Goal: Task Accomplishment & Management: Complete application form

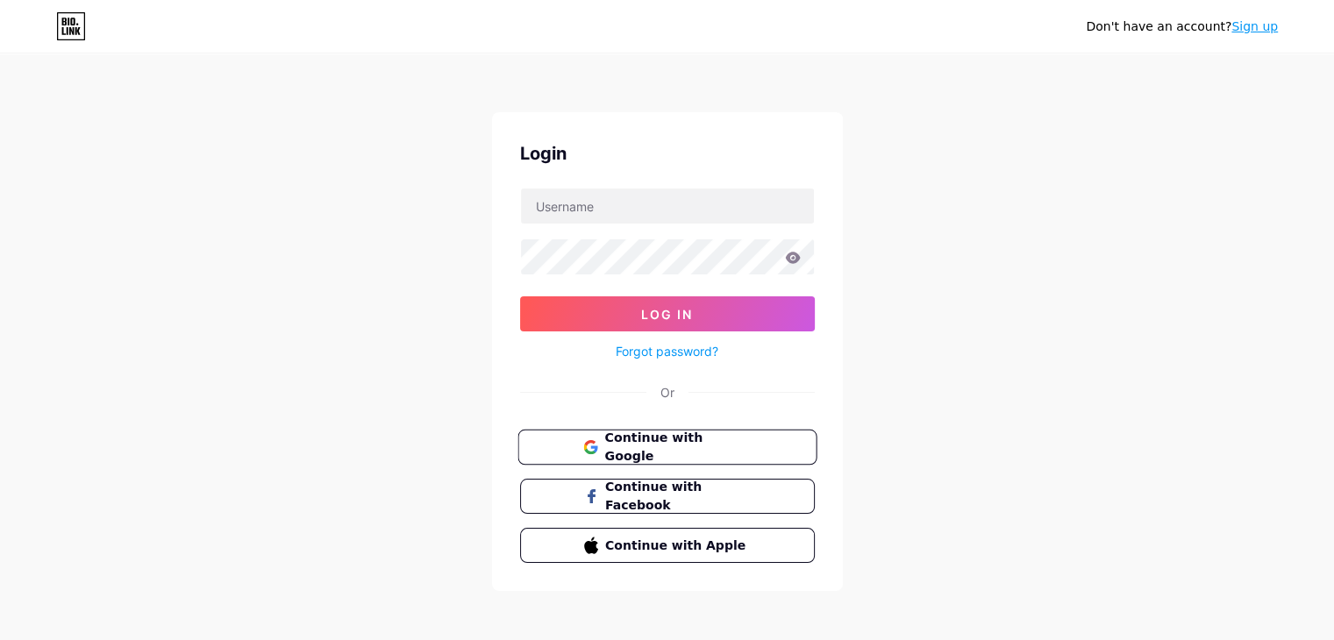
click at [642, 439] on span "Continue with Google" at bounding box center [677, 448] width 146 height 38
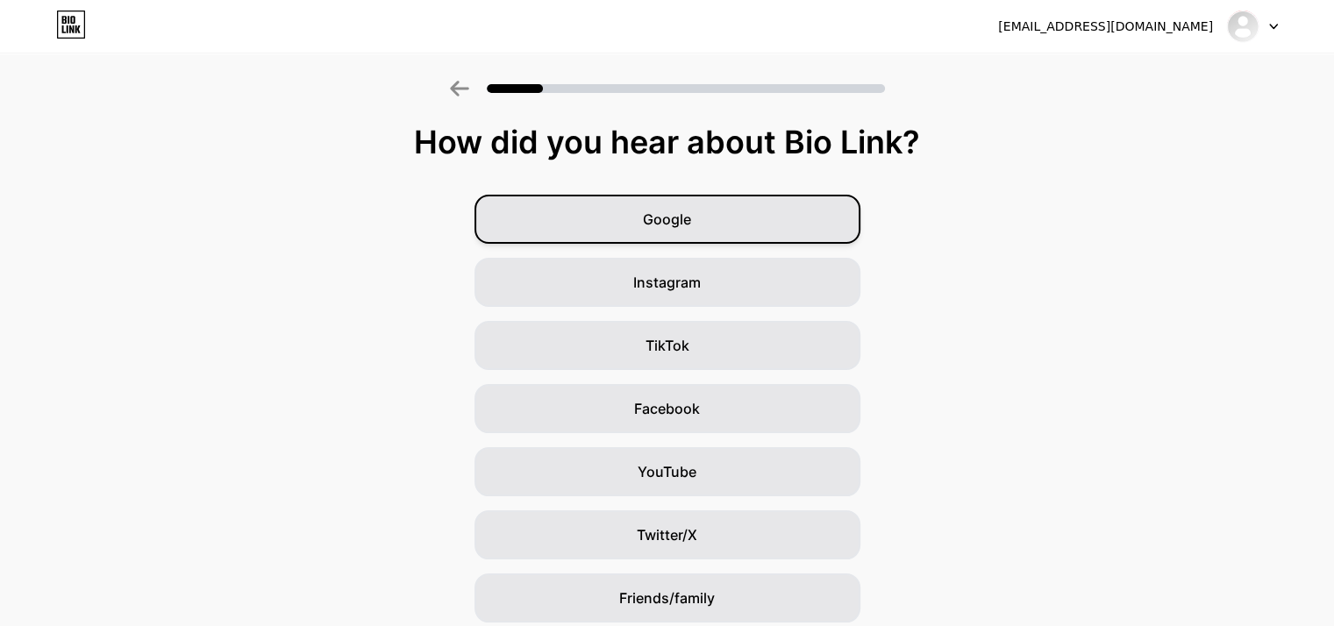
click at [701, 213] on div "Google" at bounding box center [668, 219] width 386 height 49
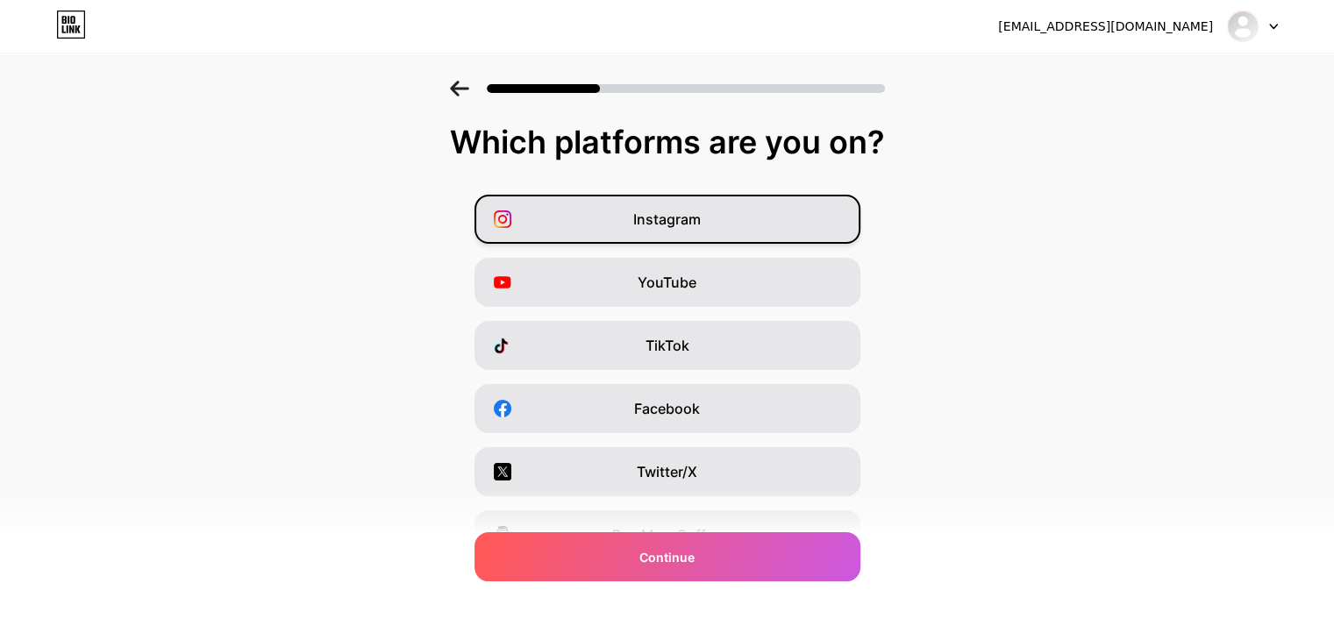
click at [705, 229] on div "Instagram" at bounding box center [668, 219] width 386 height 49
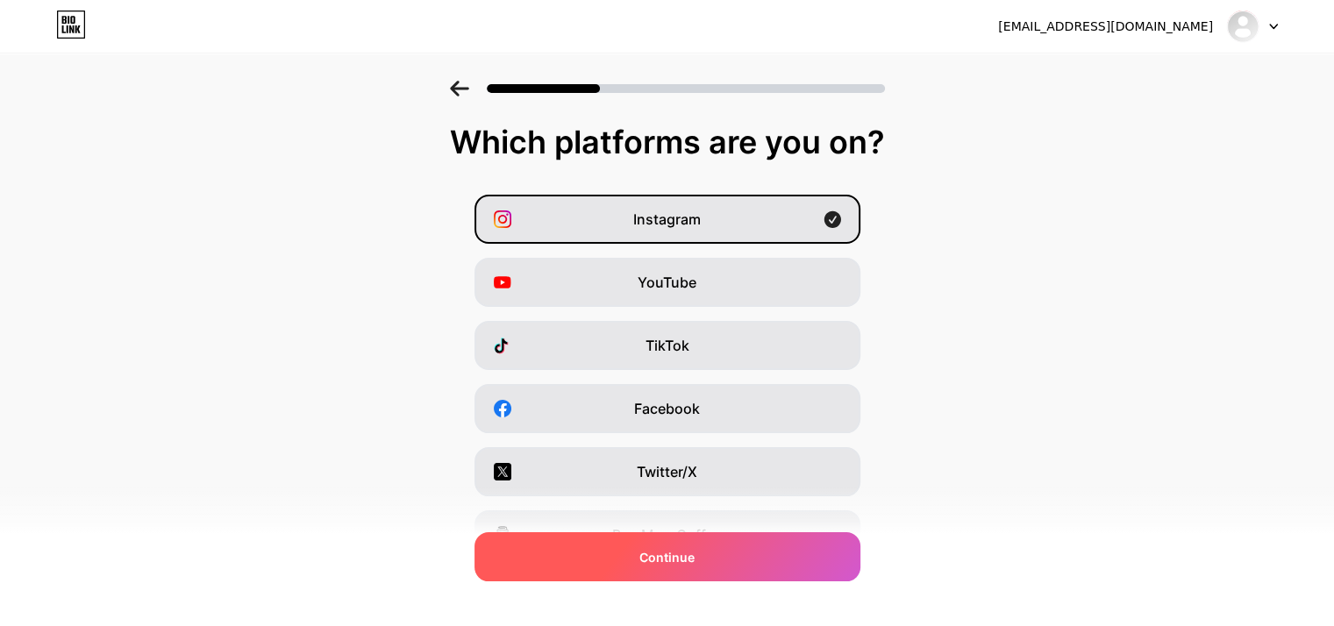
click at [705, 566] on div "Continue" at bounding box center [668, 556] width 386 height 49
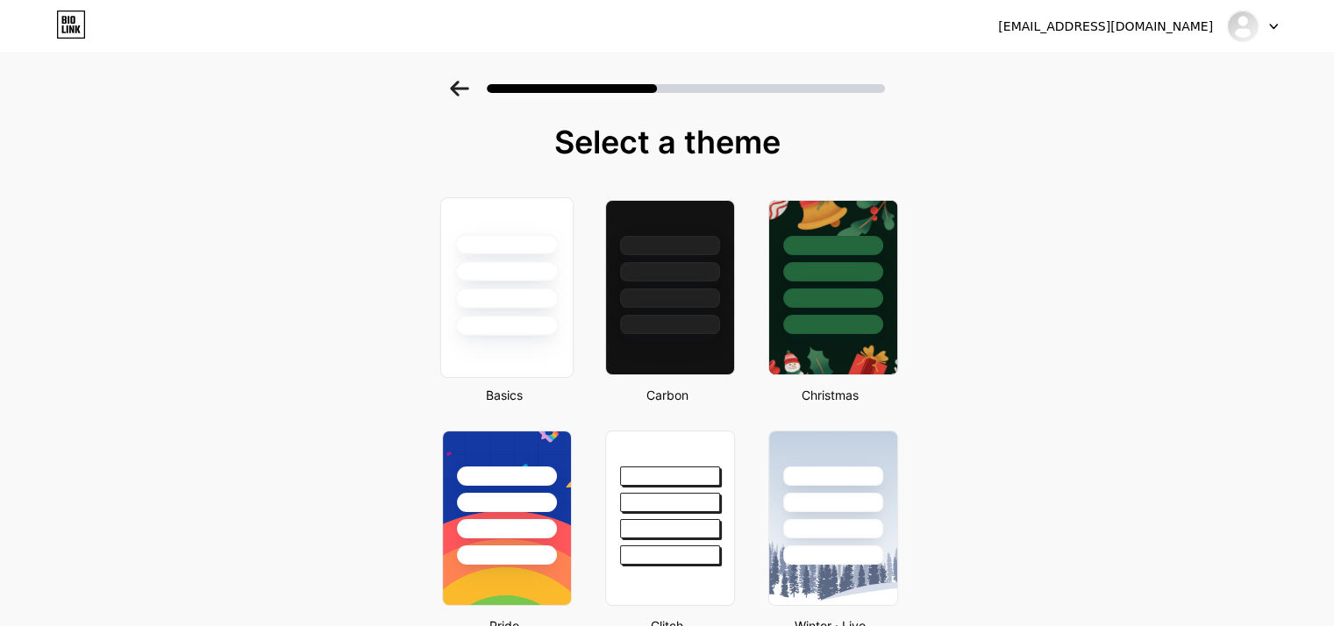
click at [521, 274] on div at bounding box center [506, 271] width 103 height 20
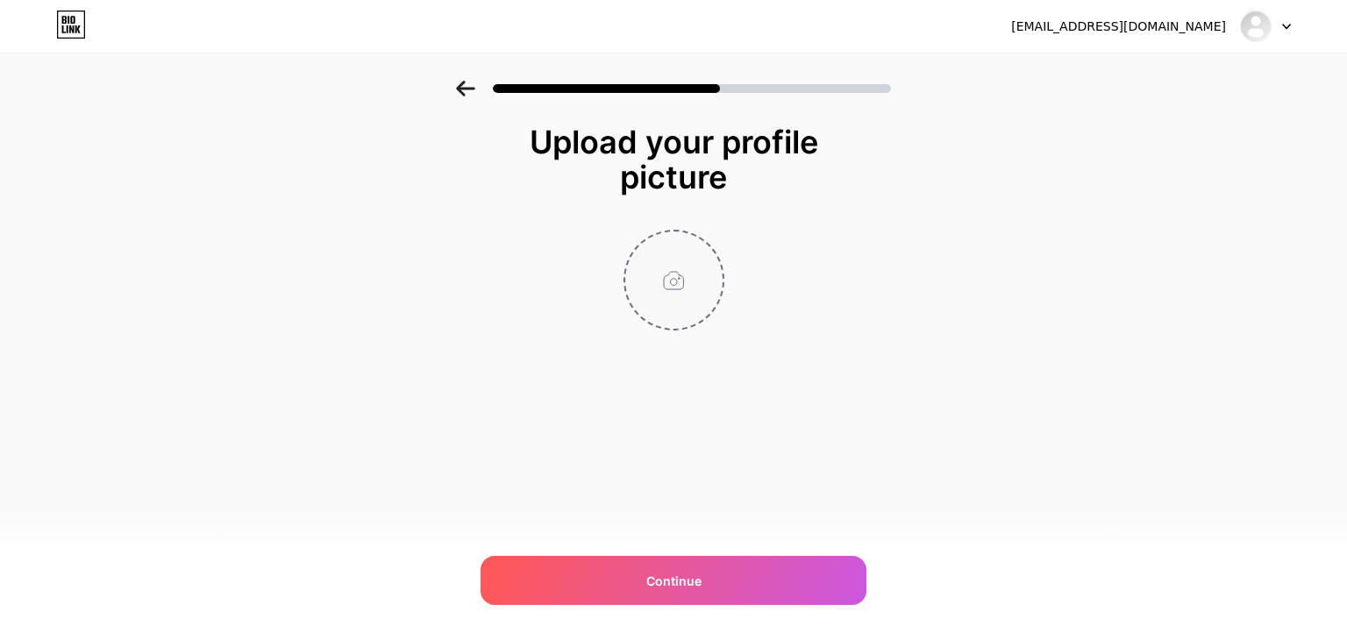
click at [667, 269] on input "file" at bounding box center [673, 280] width 97 height 97
type input "C:\fakepath\20b2fe6ee7a23db7b75f9554f695.jpg"
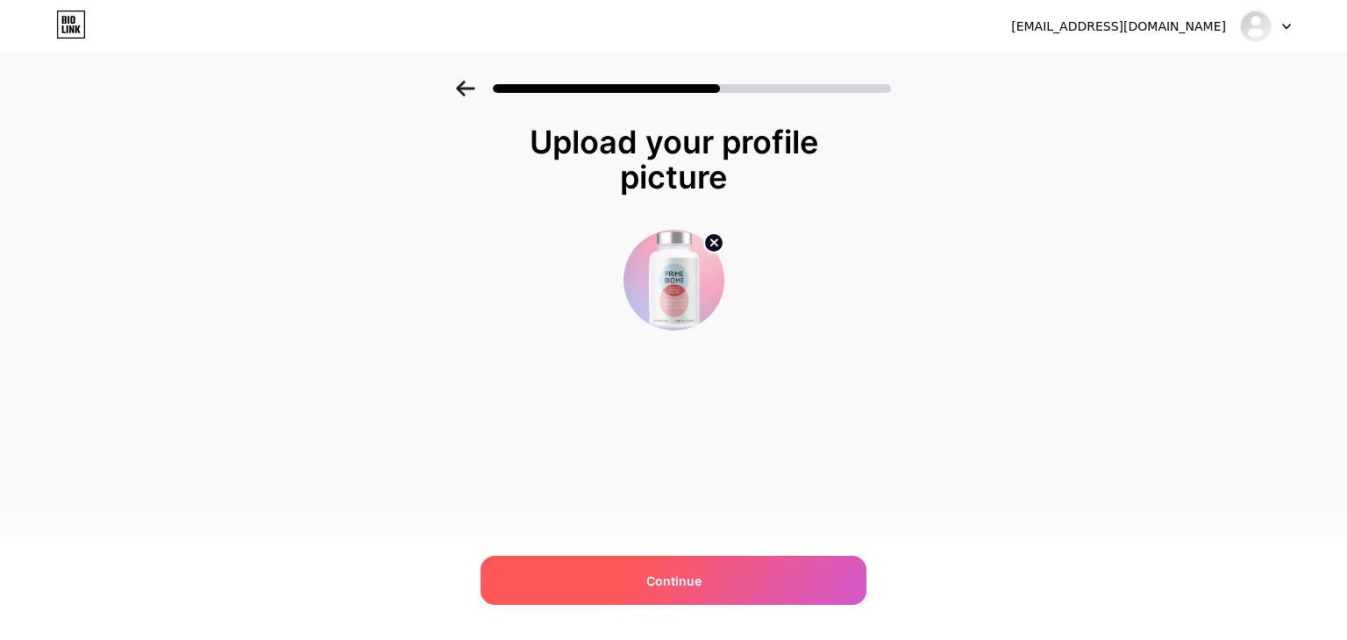
click at [663, 584] on span "Continue" at bounding box center [674, 581] width 55 height 18
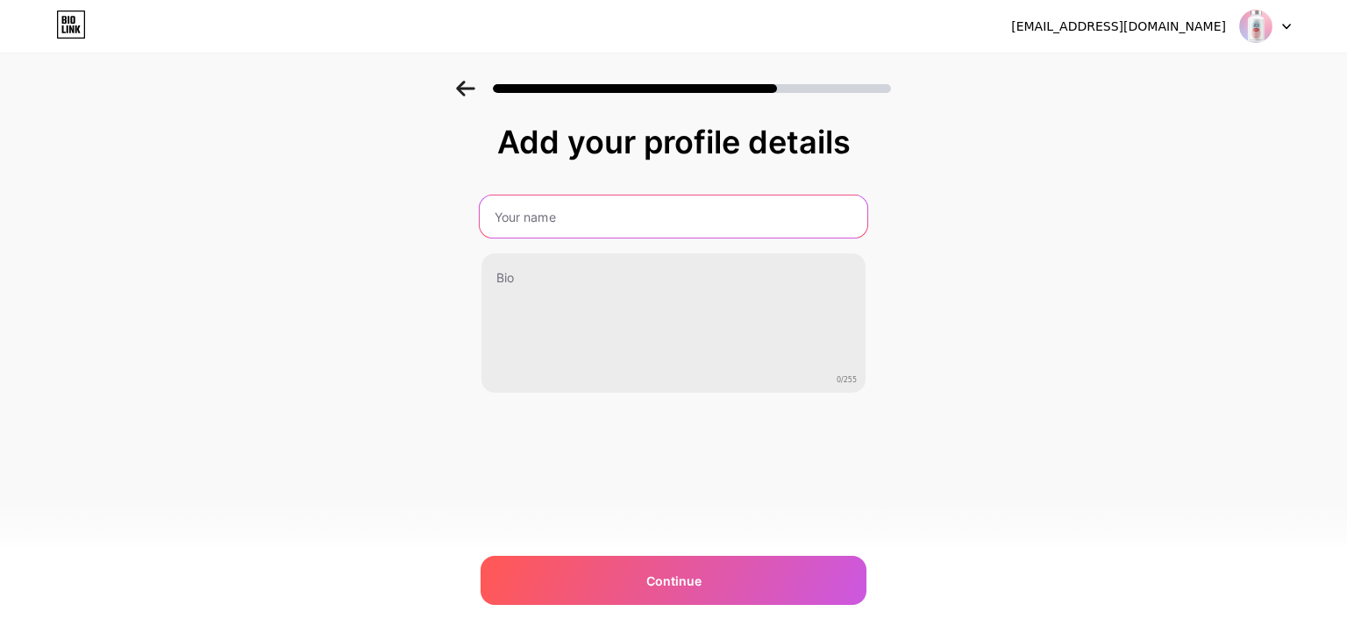
click at [545, 212] on input "text" at bounding box center [674, 217] width 388 height 42
click at [603, 225] on input "text" at bounding box center [674, 217] width 388 height 42
paste input "PrimeBiome"
click at [532, 215] on input "PrimeBiome" at bounding box center [674, 217] width 388 height 42
drag, startPoint x: 573, startPoint y: 216, endPoint x: 248, endPoint y: 178, distance: 326.8
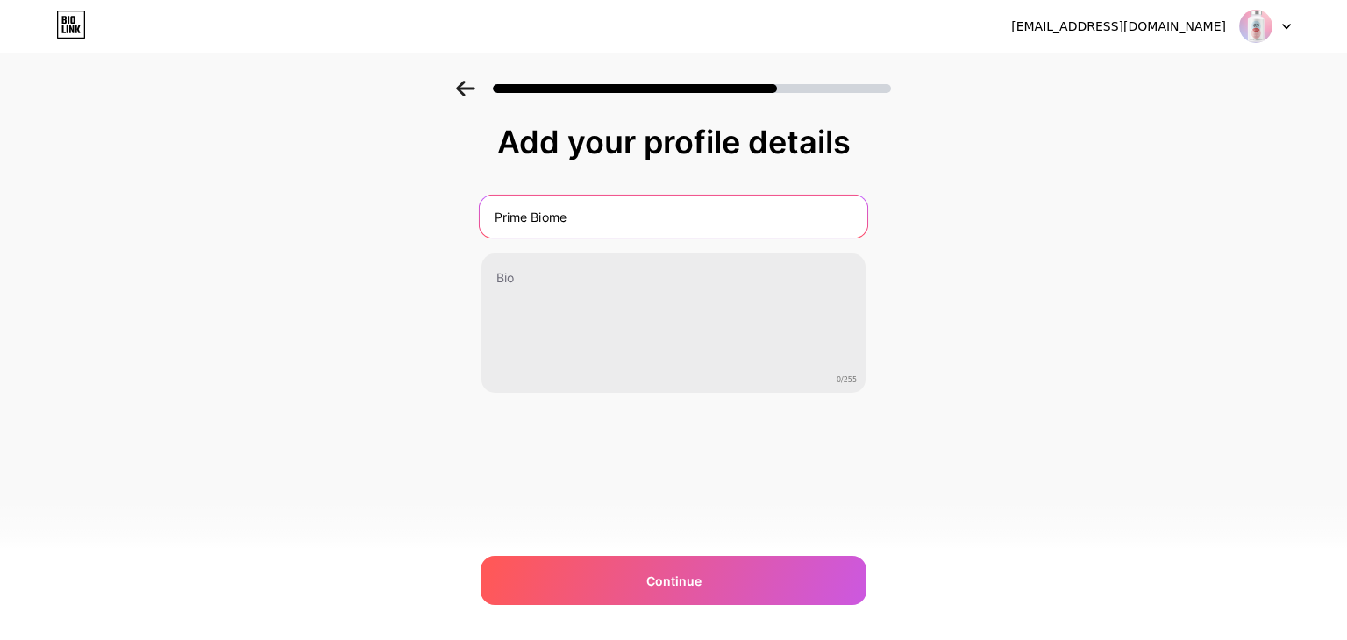
click at [248, 178] on div "Add your profile details Prime Biome 0/255 Continue Error" at bounding box center [673, 281] width 1347 height 401
type input "Prime Biome"
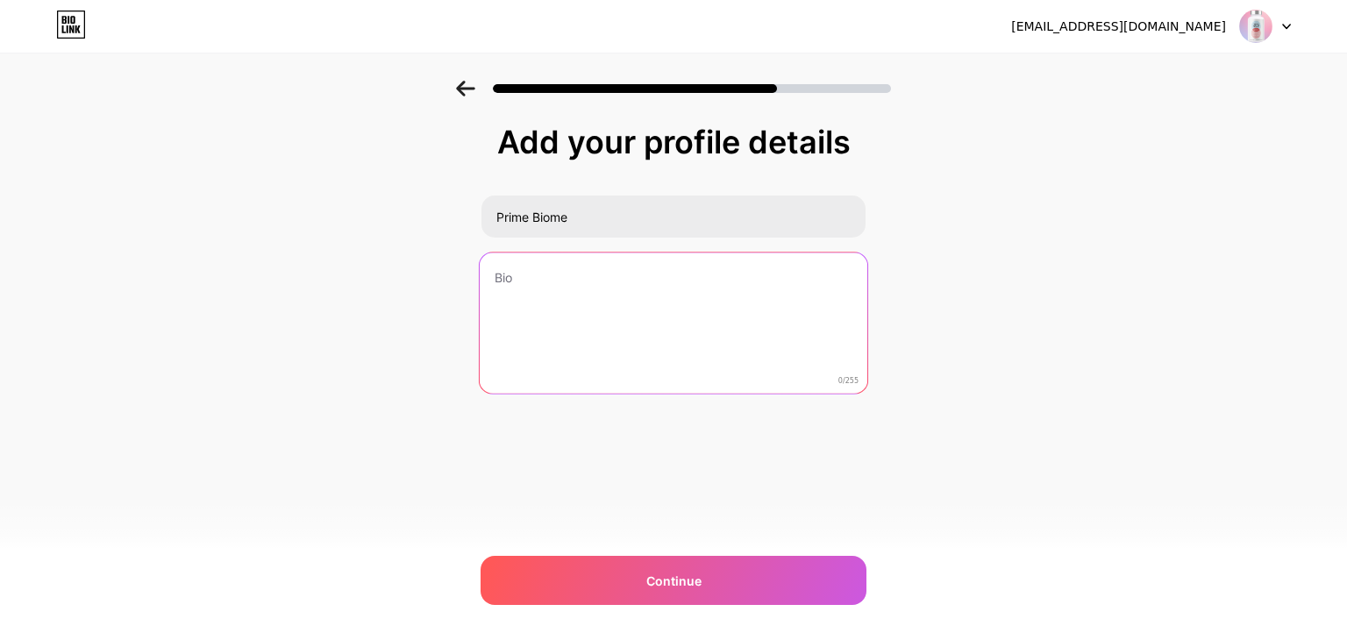
click at [546, 276] on textarea at bounding box center [674, 324] width 388 height 143
paste textarea "Prime Biome is marketed as a daily probiotic supplement designed to “reboot” gu…"
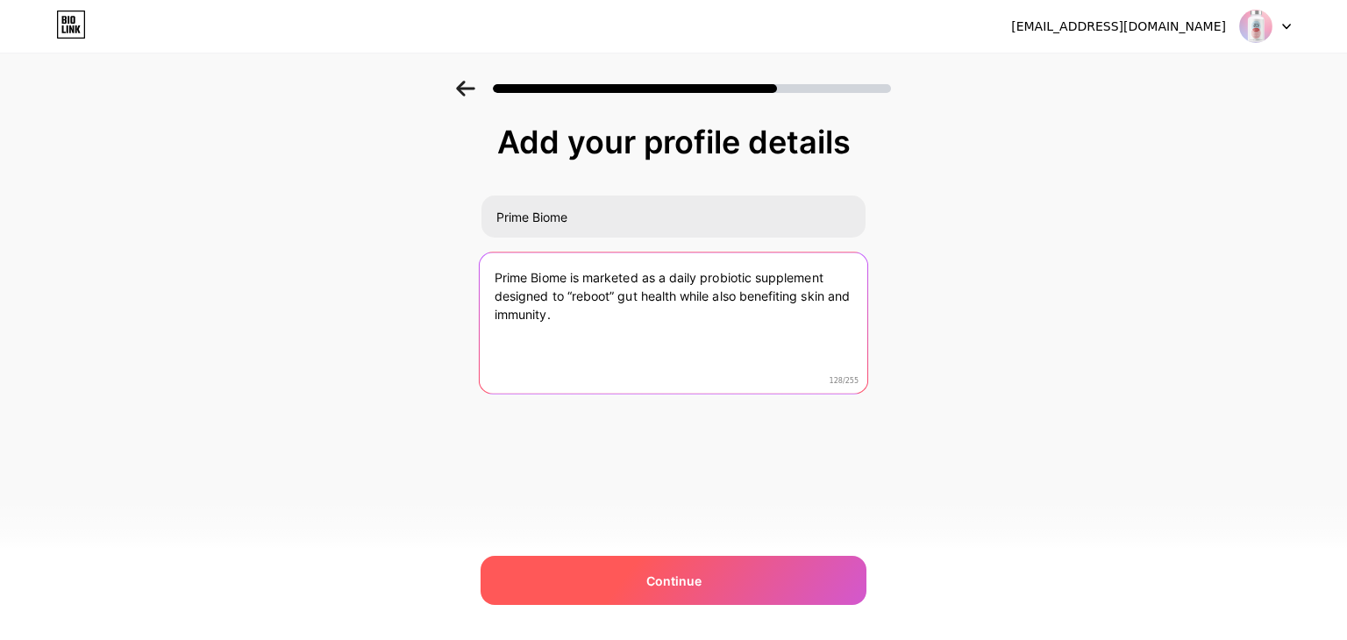
type textarea "Prime Biome is marketed as a daily probiotic supplement designed to “reboot” gu…"
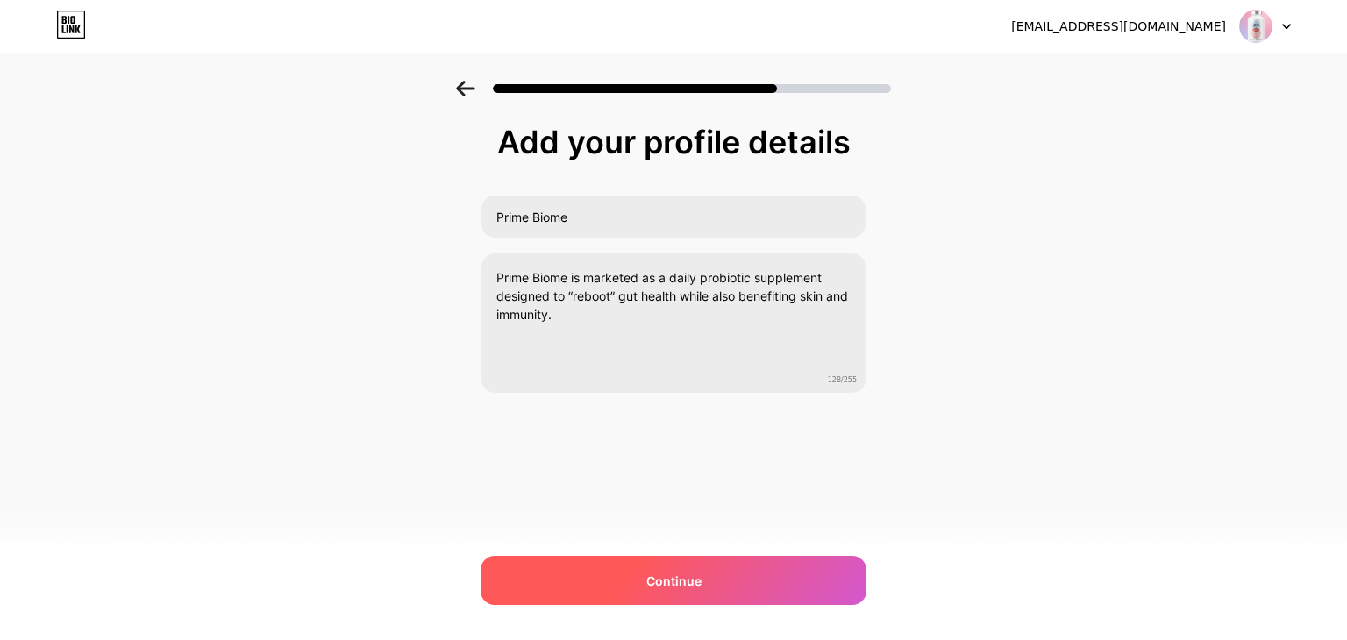
click at [644, 576] on div "Continue" at bounding box center [674, 580] width 386 height 49
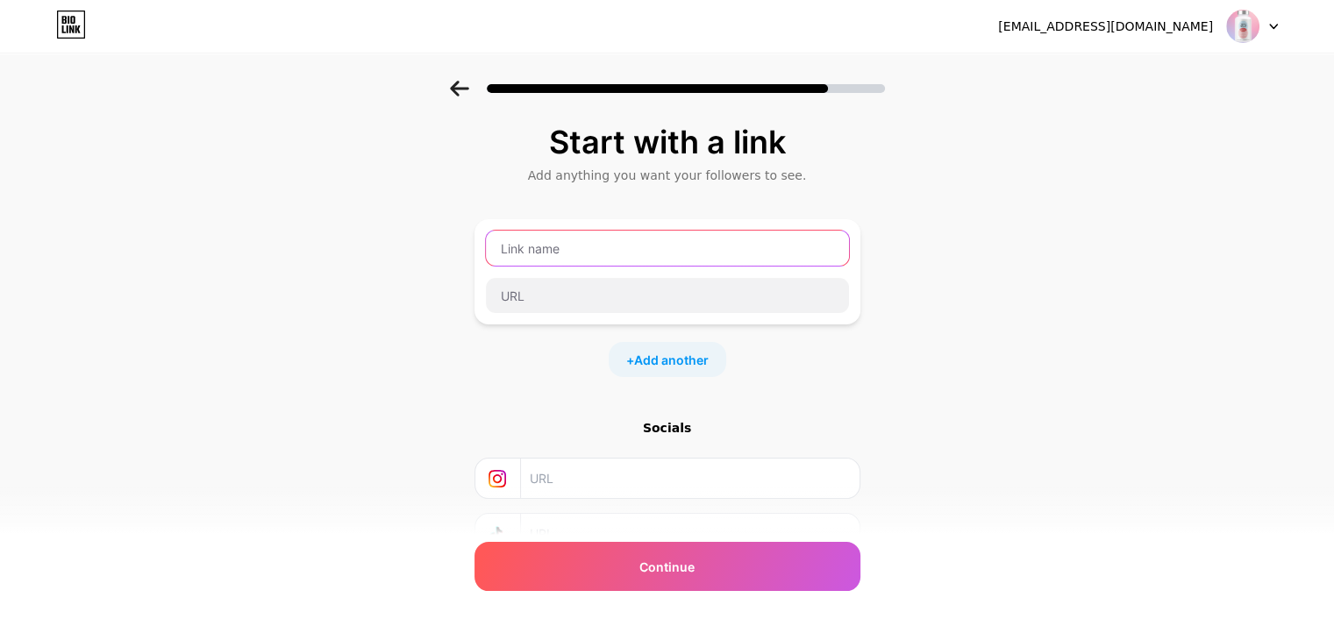
click at [554, 250] on input "text" at bounding box center [667, 248] width 363 height 35
paste input "PrimeBiome"
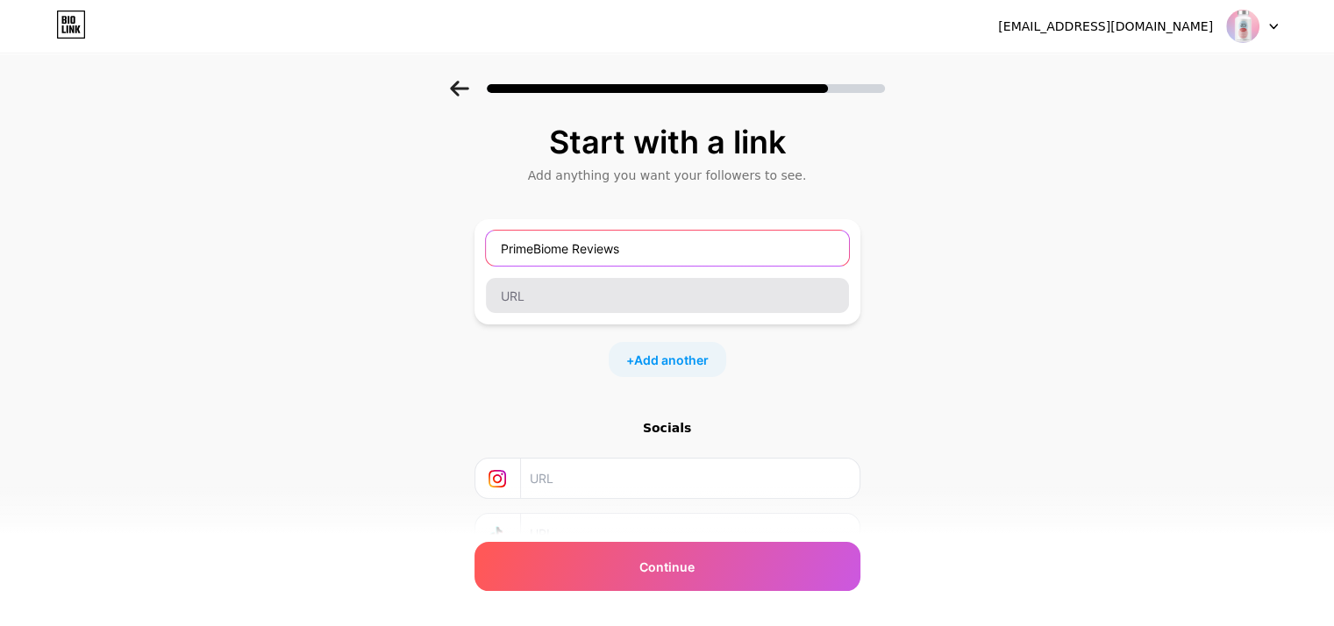
type input "PrimeBiome Reviews"
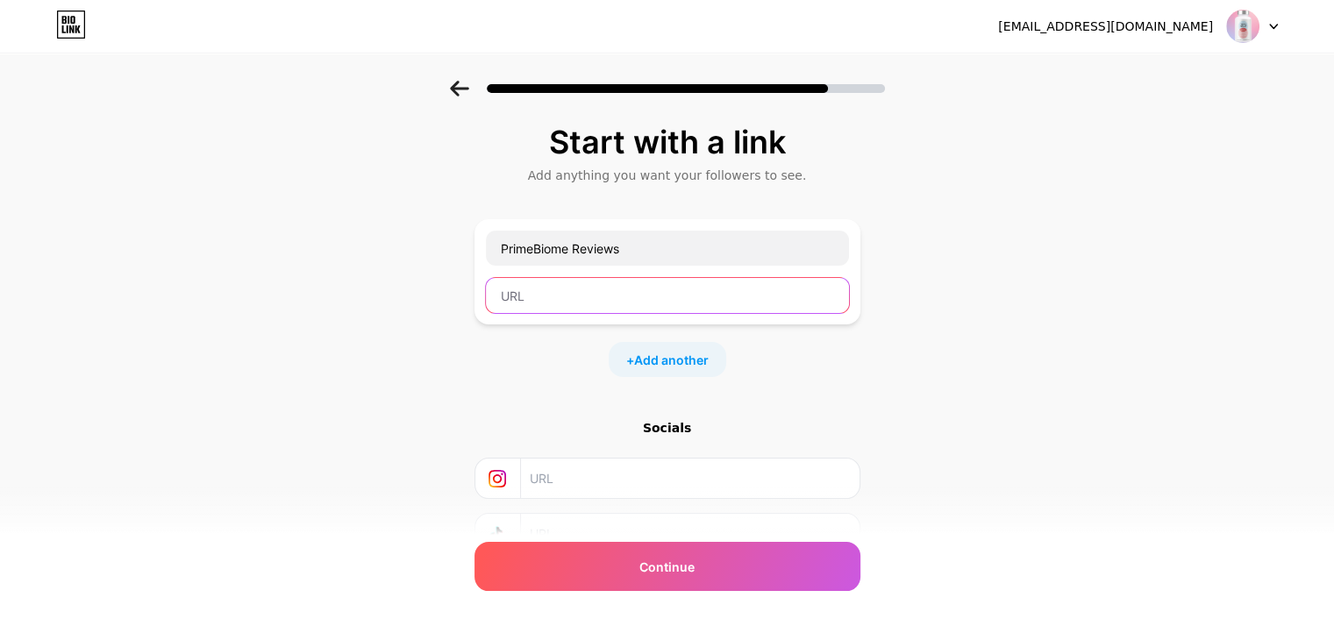
click at [537, 289] on input "text" at bounding box center [667, 295] width 363 height 35
click at [600, 296] on input "text" at bounding box center [667, 295] width 363 height 35
paste input "https://www.turmericreviews.shop/primebiomegummiesreviews"
type input "https://www.turmericreviews.shop/primebiomegummiesreviews"
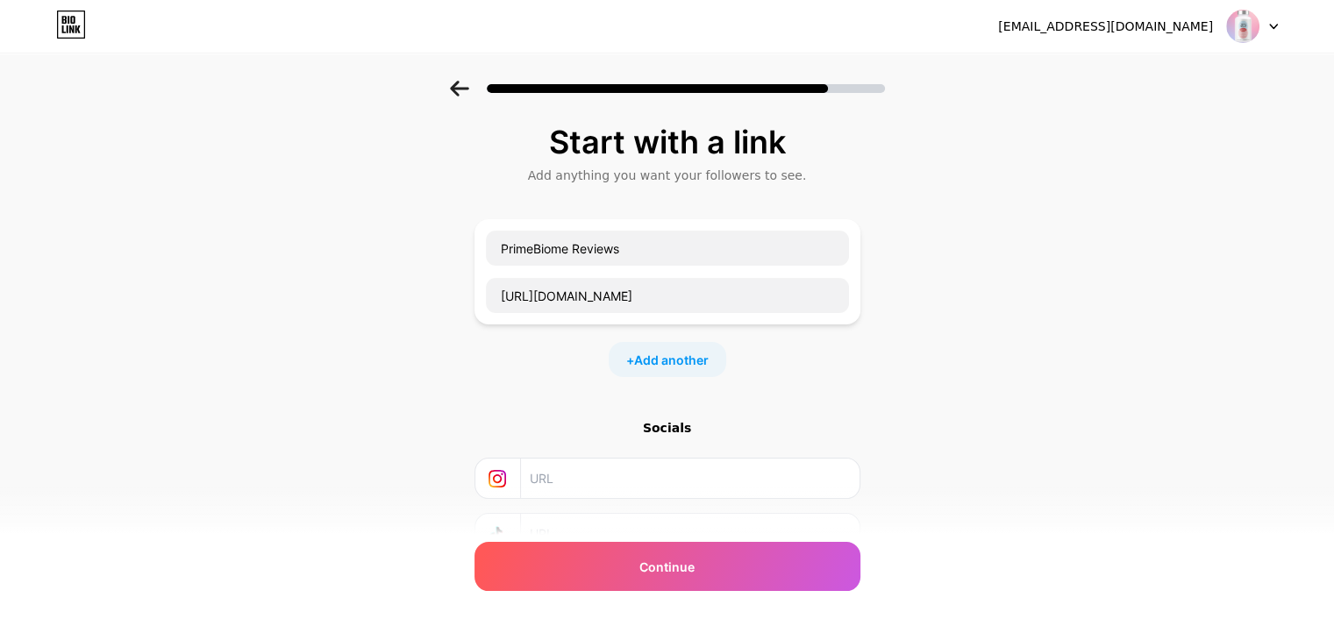
click at [995, 342] on div "Start with a link Add anything you want your followers to see. PrimeBiome Revie…" at bounding box center [667, 389] width 1334 height 617
click at [665, 362] on span "Add another" at bounding box center [671, 360] width 75 height 18
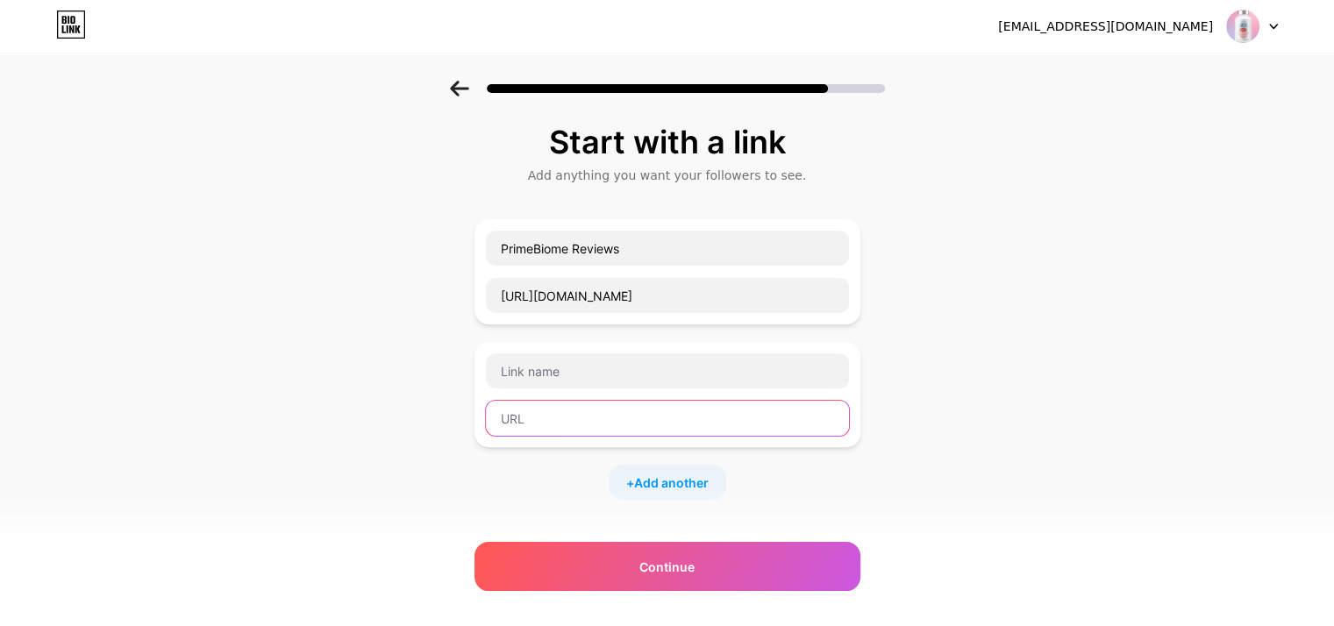
click at [537, 418] on input "text" at bounding box center [667, 418] width 363 height 35
paste input "https://www.turmericreviews.shop/primebiomegummiesreviews"
type input "https://www.turmericreviews.shop/primebiomegummiesreviews"
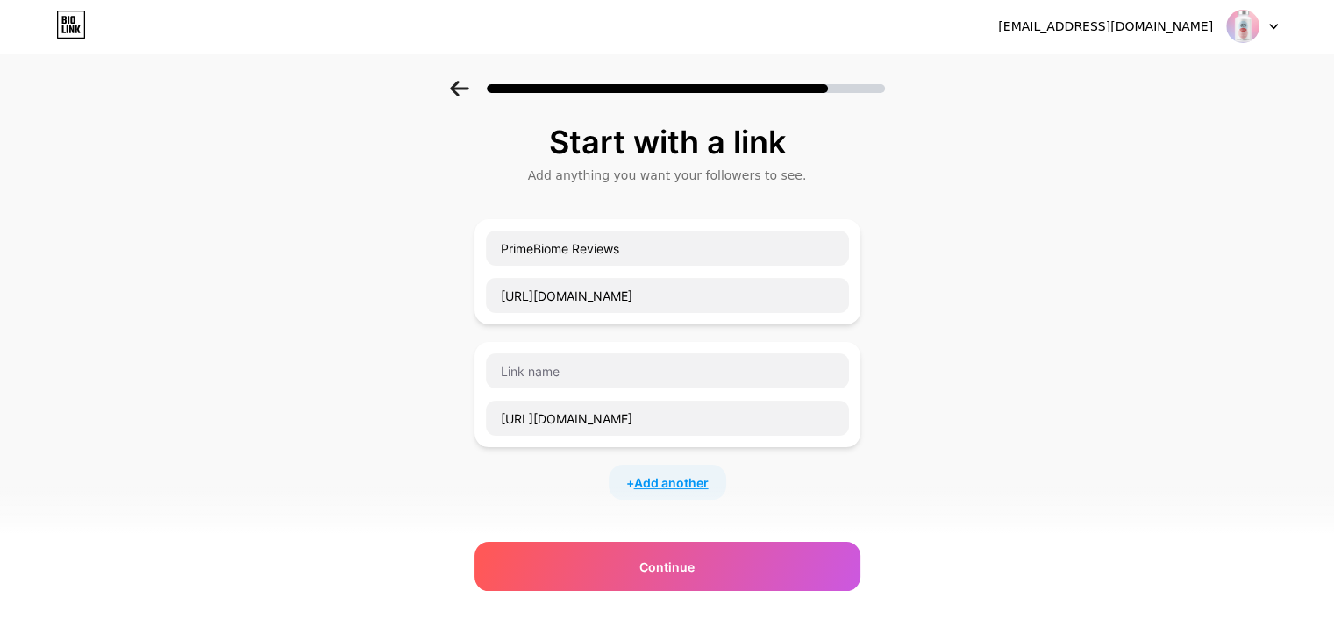
click at [653, 483] on span "Add another" at bounding box center [671, 483] width 75 height 18
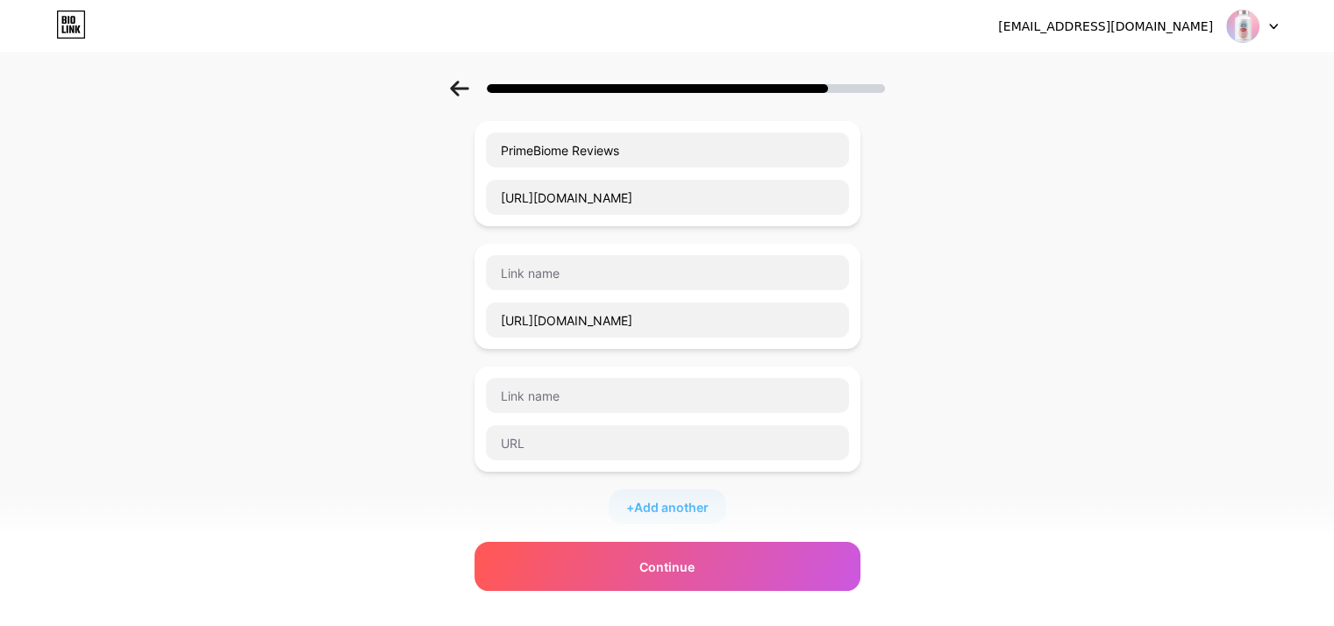
scroll to position [111, 0]
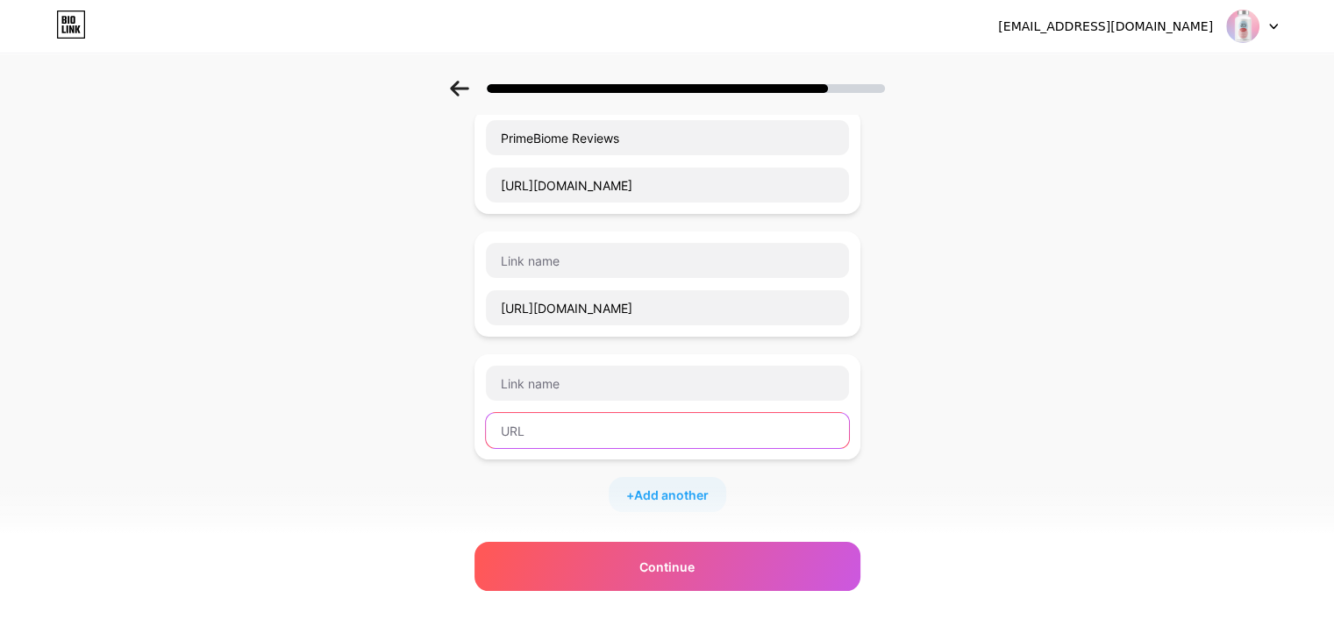
click at [547, 434] on input "text" at bounding box center [667, 430] width 363 height 35
paste input "https://www.turmericreviews.shop/primebiomegummiesreviews"
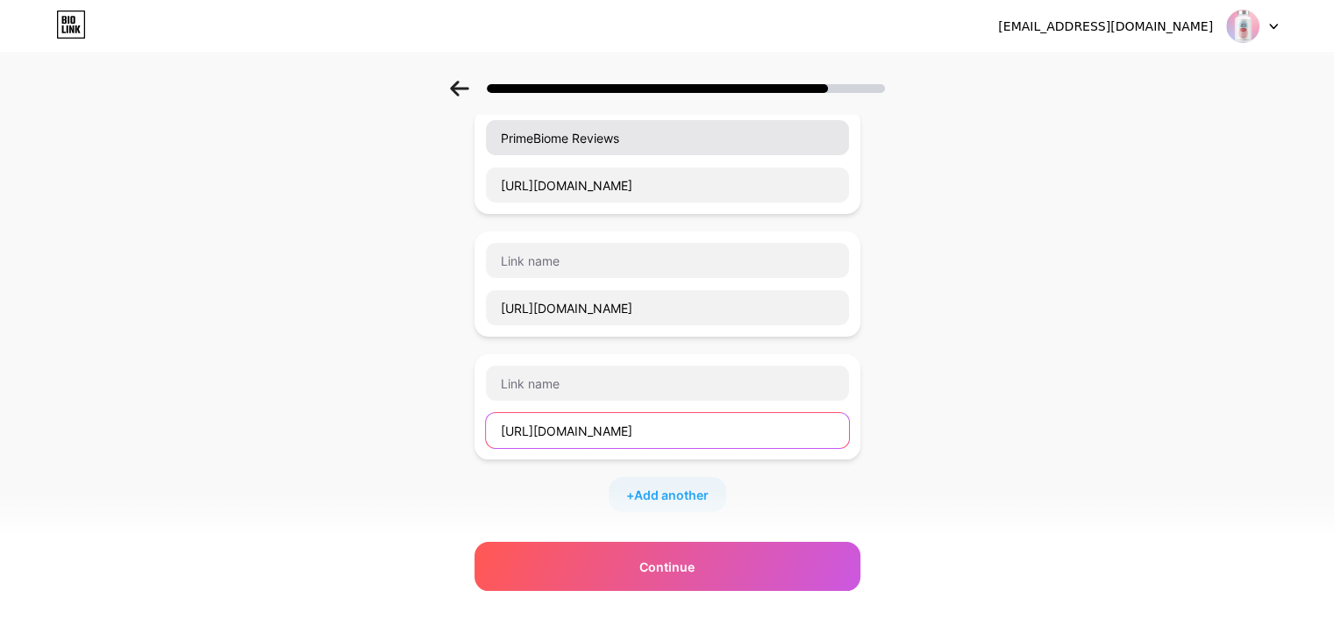
type input "https://www.turmericreviews.shop/primebiomegummiesreviews"
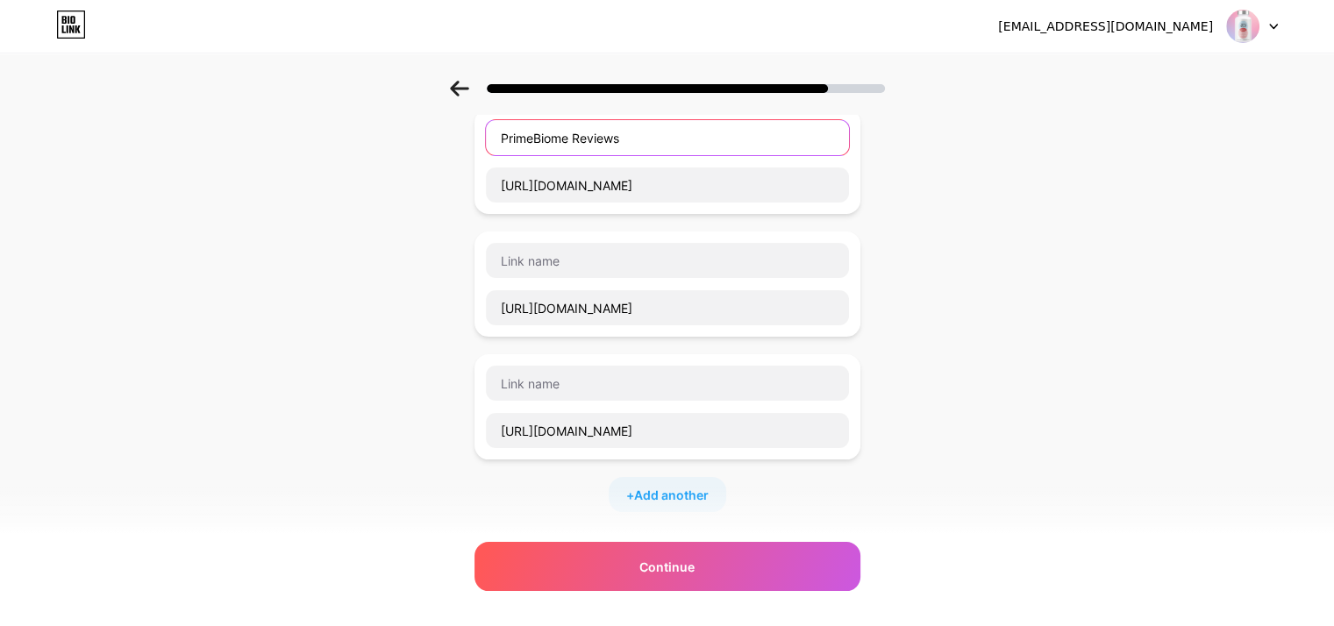
scroll to position [0, 0]
drag, startPoint x: 639, startPoint y: 139, endPoint x: 480, endPoint y: 135, distance: 159.7
click at [480, 135] on div "Start with a link Add anything you want your followers to see. PrimeBiome Revie…" at bounding box center [667, 401] width 1334 height 862
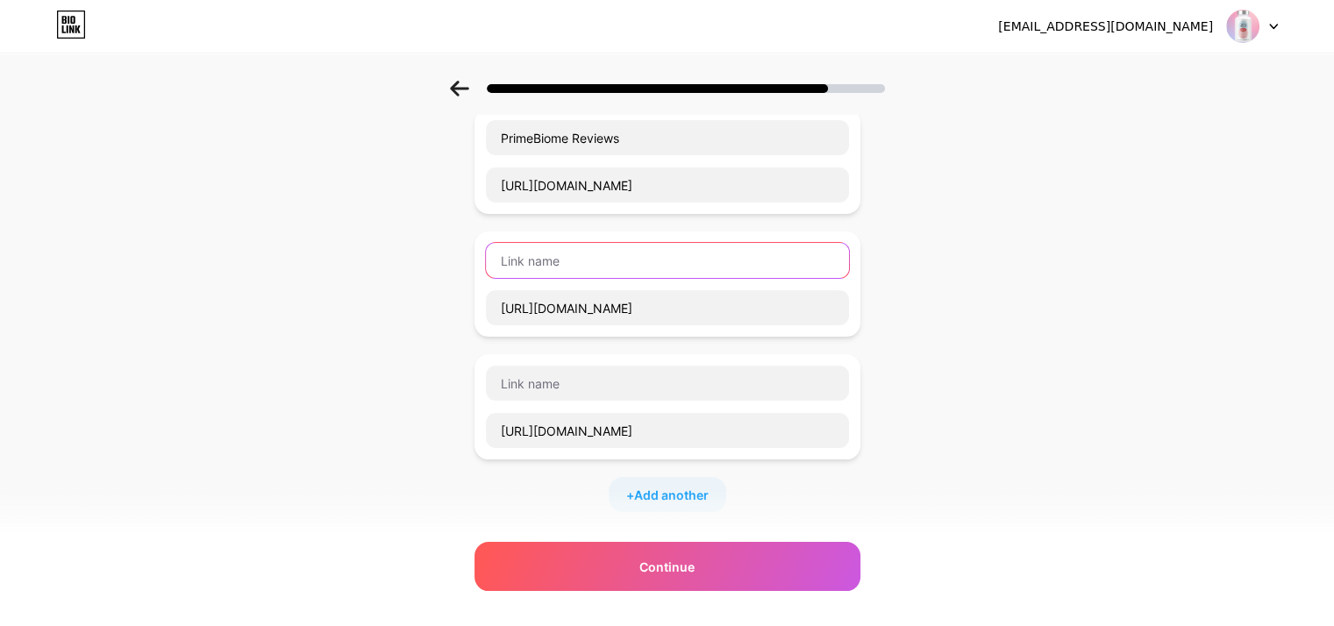
click at [530, 254] on input "text" at bounding box center [667, 260] width 363 height 35
click at [1080, 306] on div "Start with a link Add anything you want your followers to see. PrimeBiome Revie…" at bounding box center [667, 401] width 1334 height 862
click at [578, 262] on input "text" at bounding box center [667, 260] width 363 height 35
paste input "Does Prime Biome Really Work"
type input "Does Prime Biome Really Work"
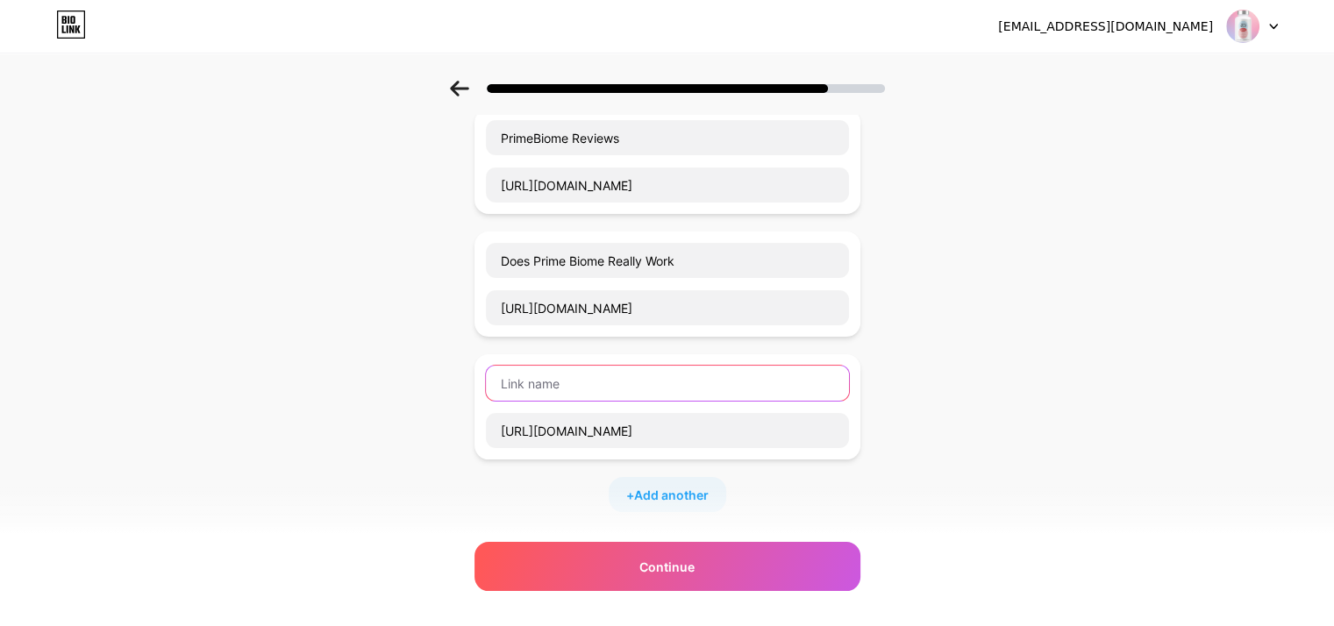
click at [541, 377] on input "text" at bounding box center [667, 383] width 363 height 35
paste input "What are the side effects of prime Biome?"
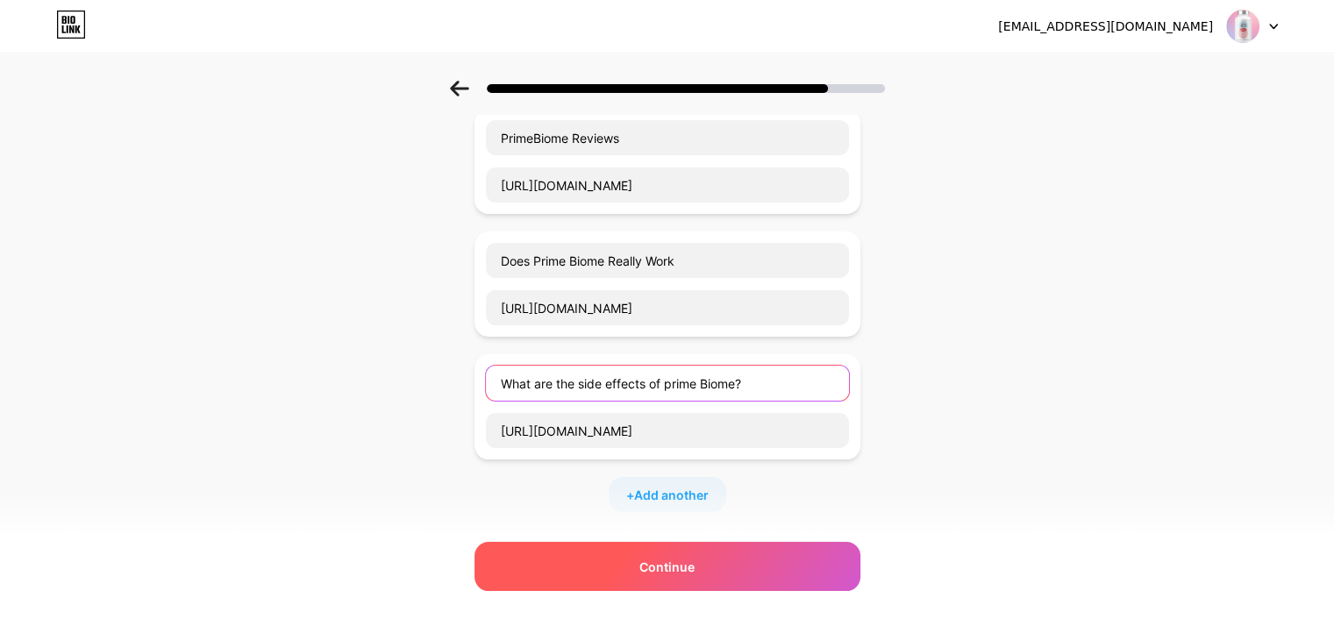
type input "What are the side effects of prime Biome?"
click at [695, 563] on span "Continue" at bounding box center [666, 567] width 55 height 18
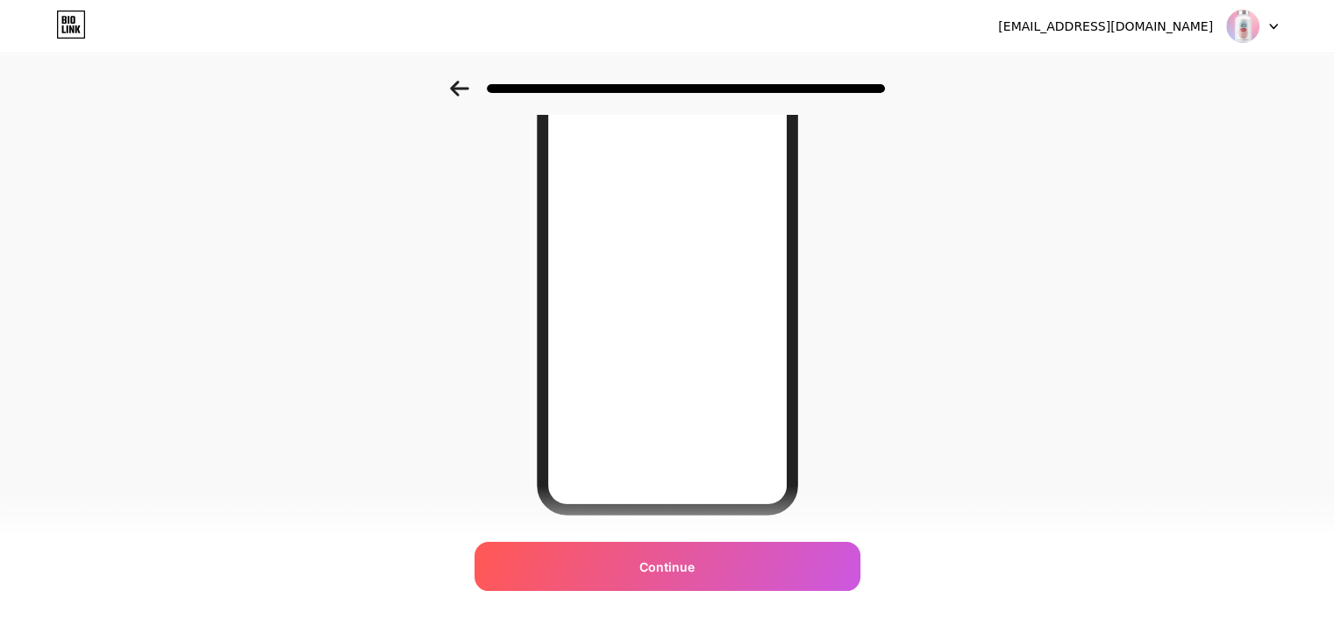
scroll to position [254, 0]
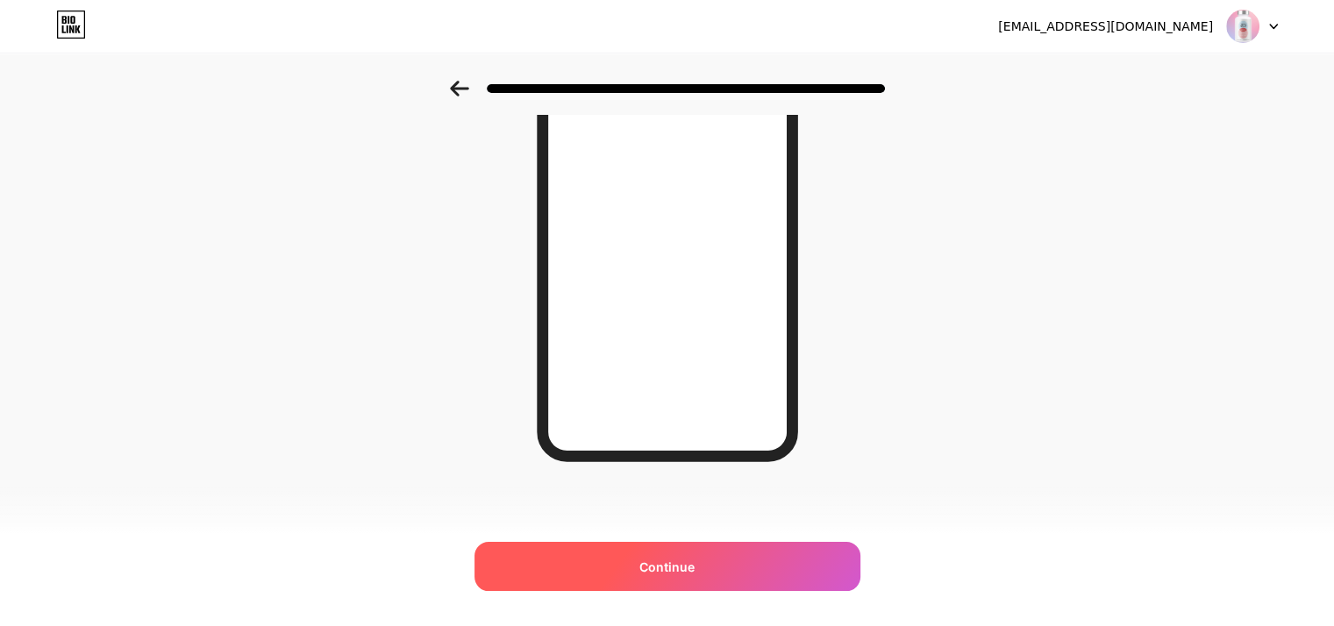
click at [637, 561] on div "Continue" at bounding box center [668, 566] width 386 height 49
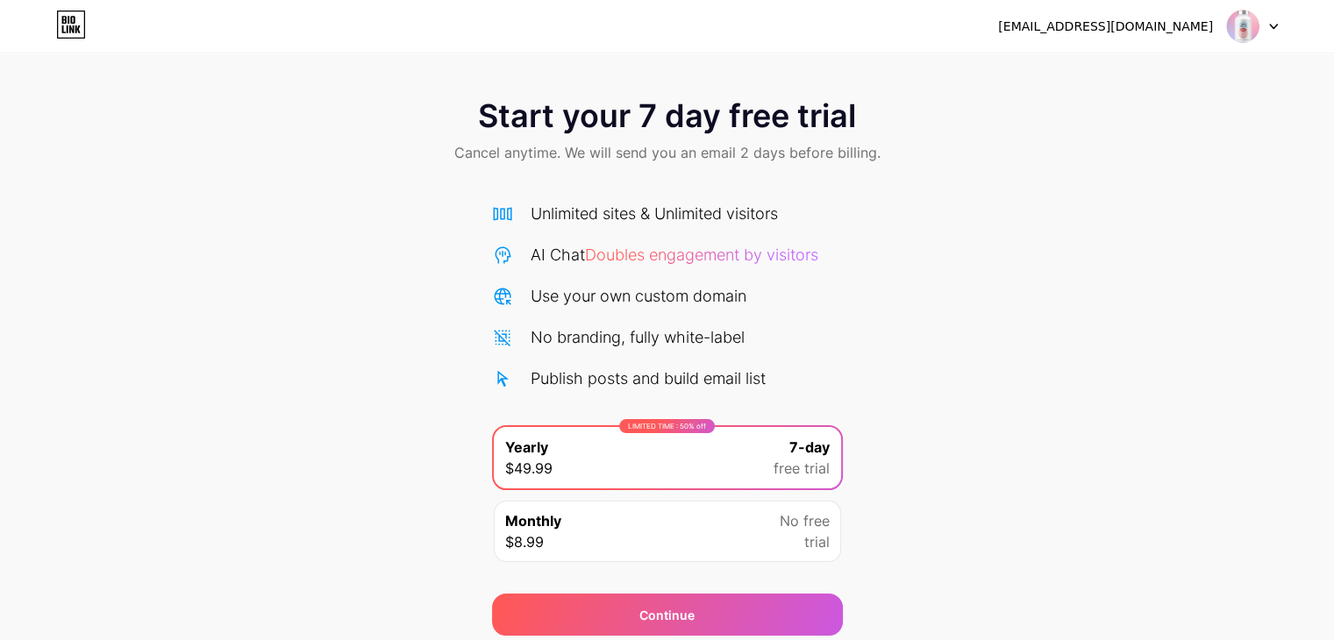
click at [766, 530] on div "Monthly $8.99 No free trial" at bounding box center [667, 531] width 347 height 61
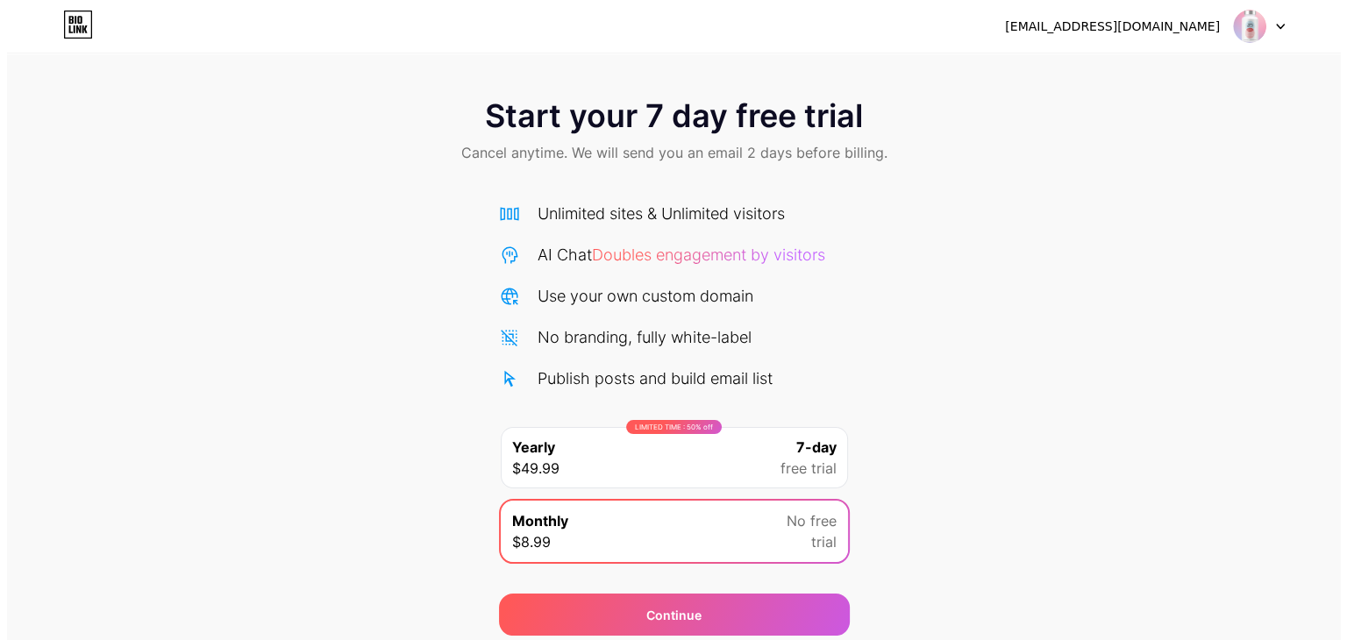
scroll to position [65, 0]
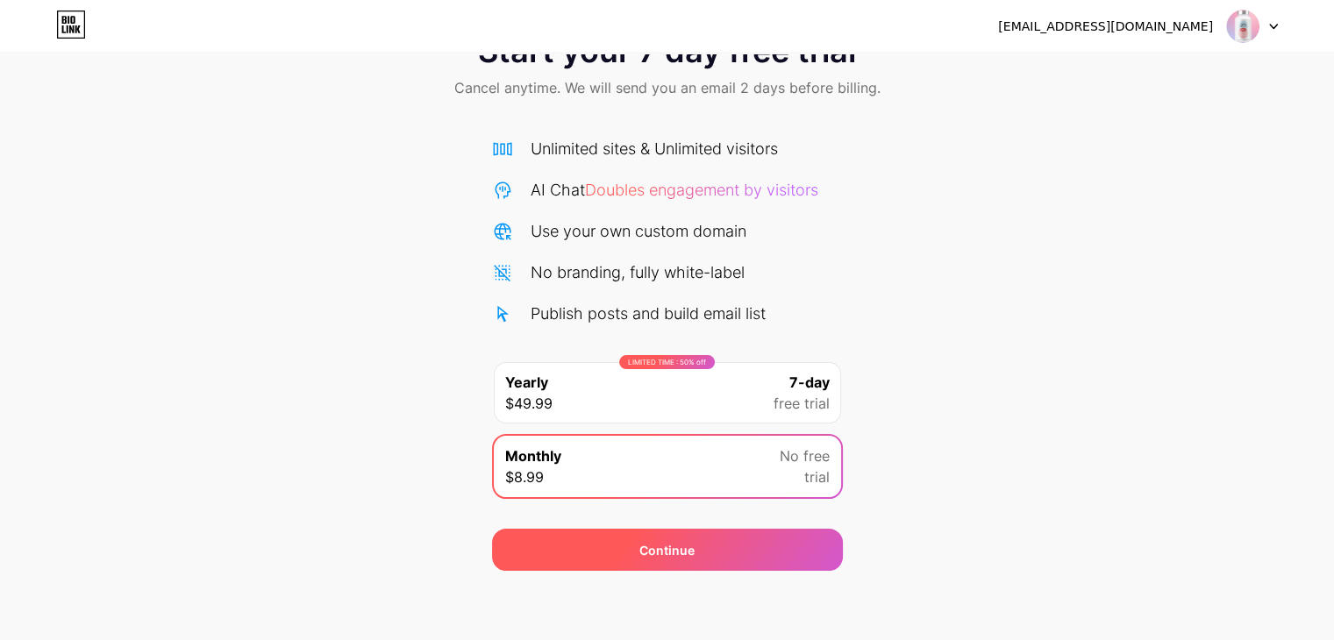
click at [581, 566] on div "Continue" at bounding box center [667, 550] width 351 height 42
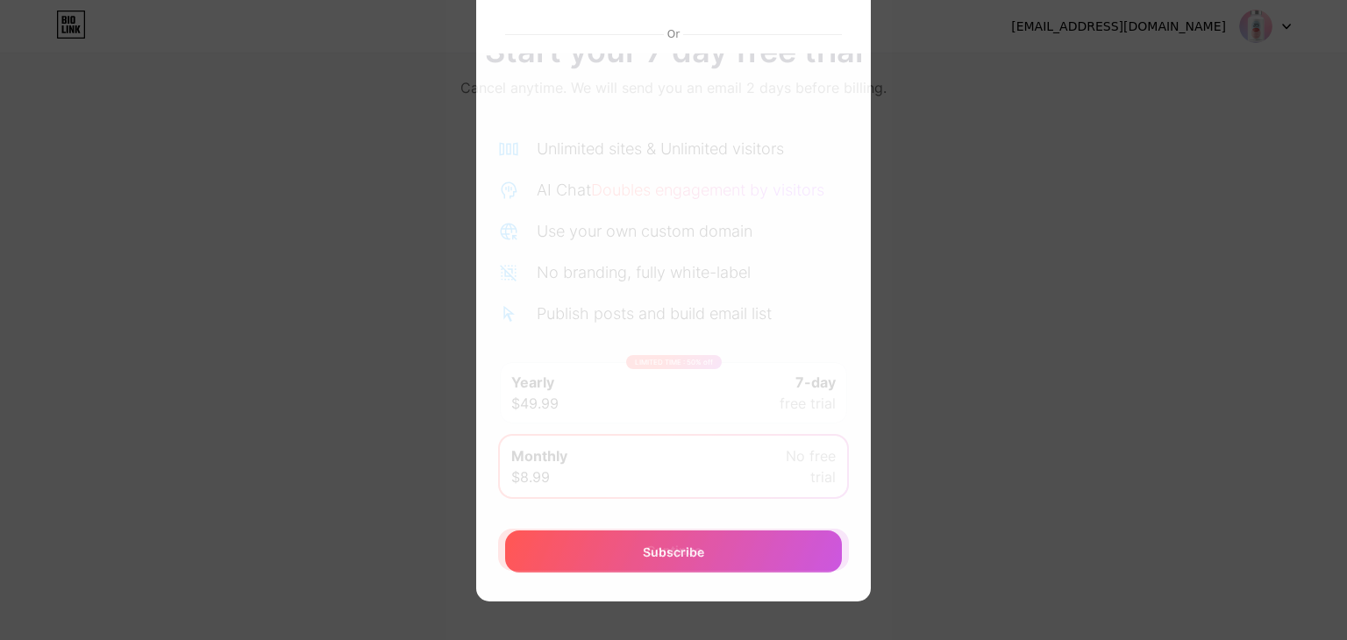
scroll to position [133, 0]
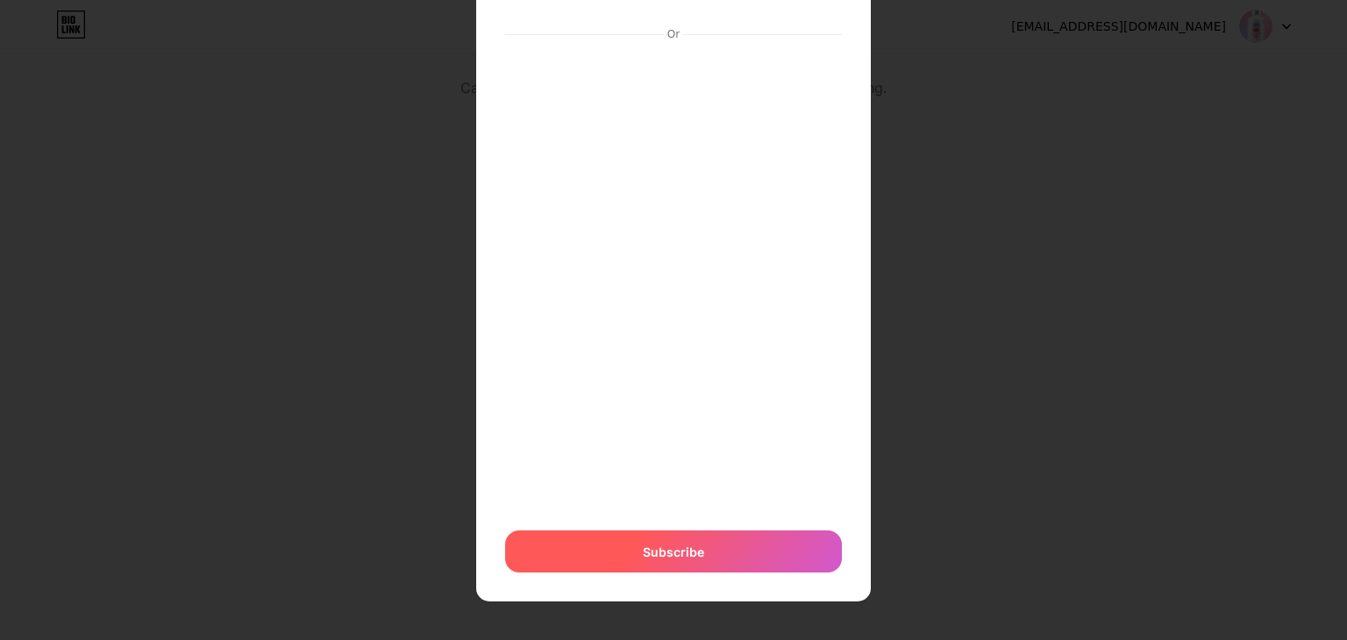
click at [679, 548] on span "Subscribe" at bounding box center [673, 552] width 61 height 18
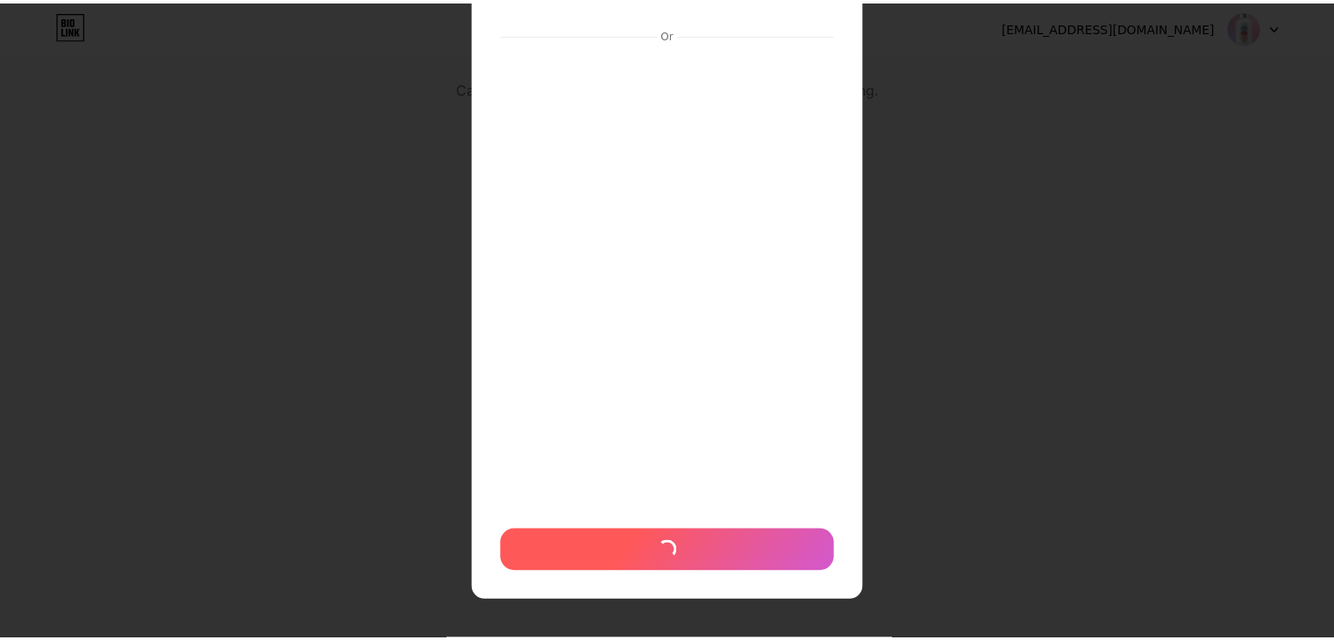
scroll to position [160, 0]
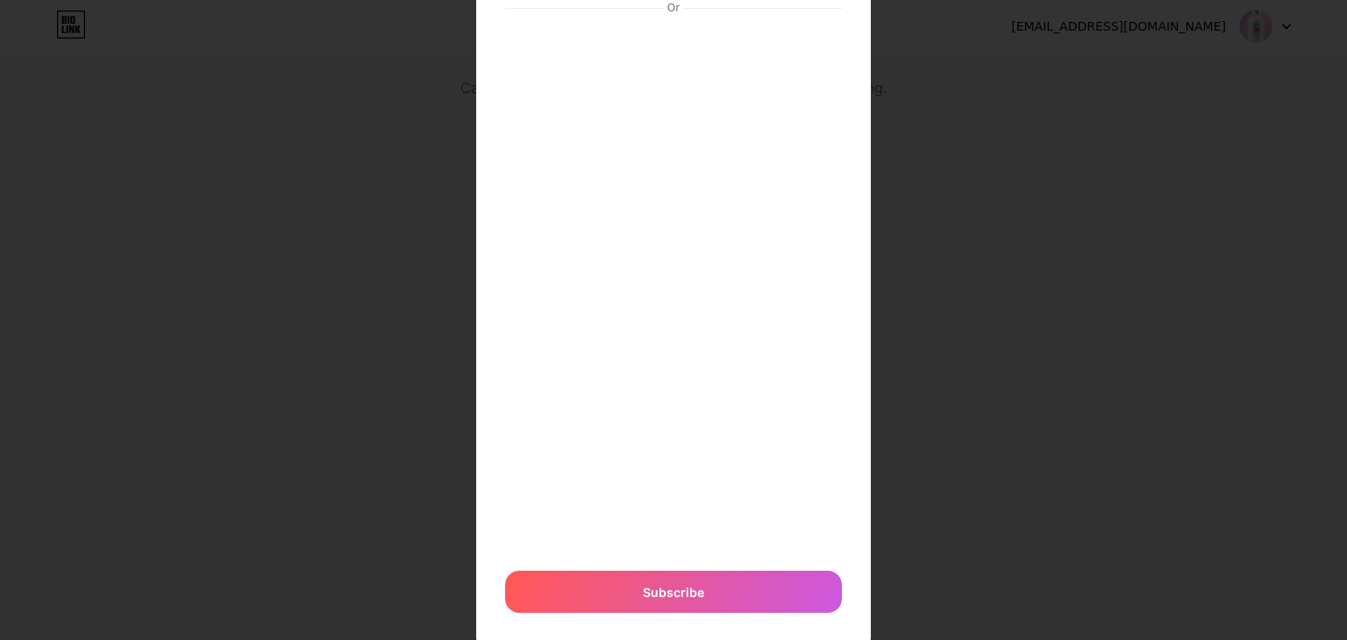
click at [1076, 246] on div at bounding box center [673, 160] width 1347 height 640
